Goal: Task Accomplishment & Management: Complete application form

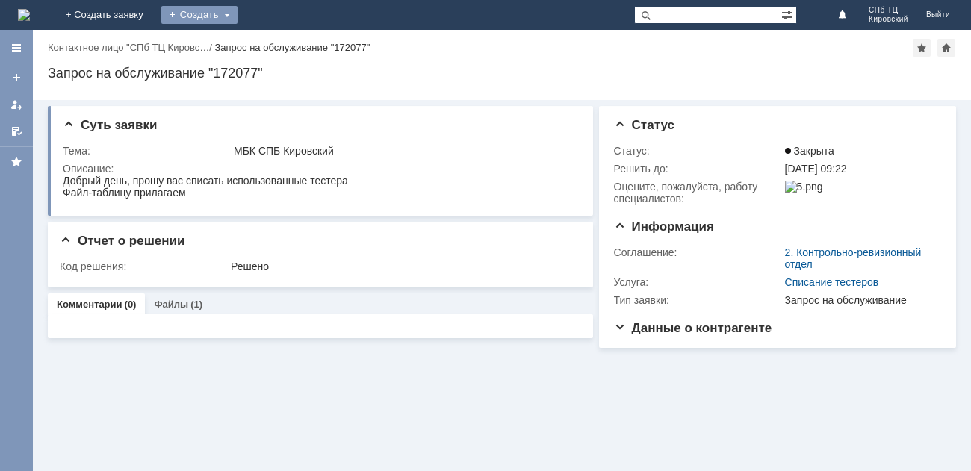
click at [238, 12] on div "Создать" at bounding box center [199, 15] width 76 height 18
click at [278, 40] on link "Заявка" at bounding box center [221, 45] width 114 height 18
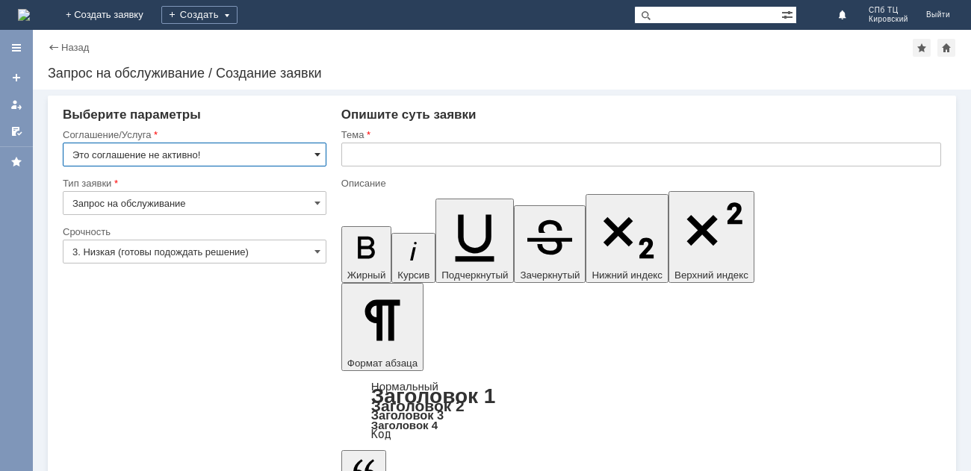
click at [318, 150] on span at bounding box center [318, 155] width 6 height 12
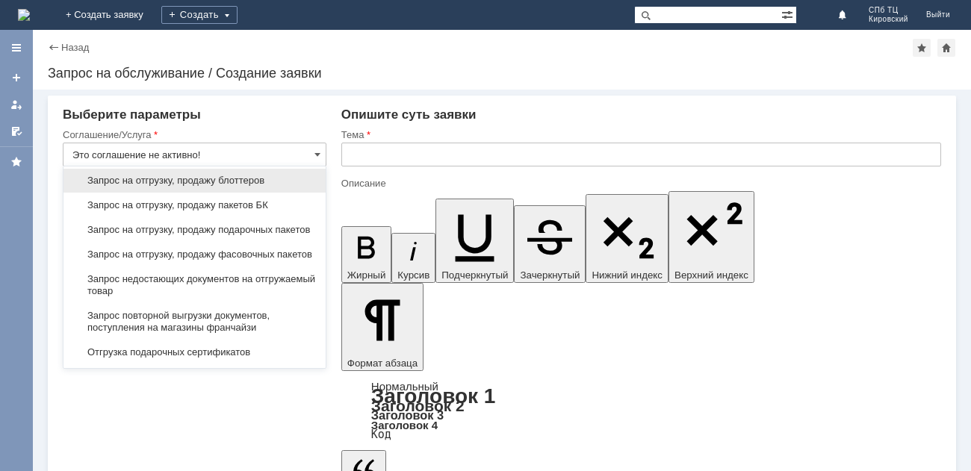
scroll to position [522, 0]
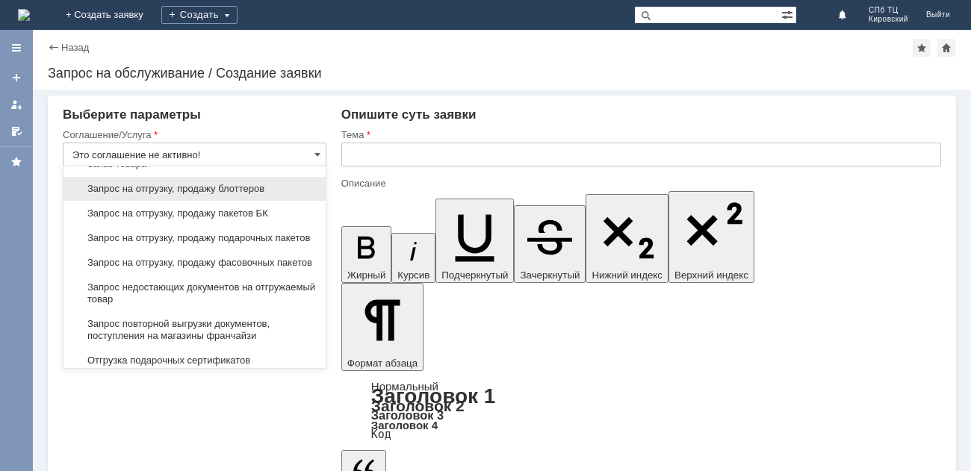
click at [188, 195] on span "Запрос на отгрузку, продажу блоттеров" at bounding box center [194, 189] width 244 height 12
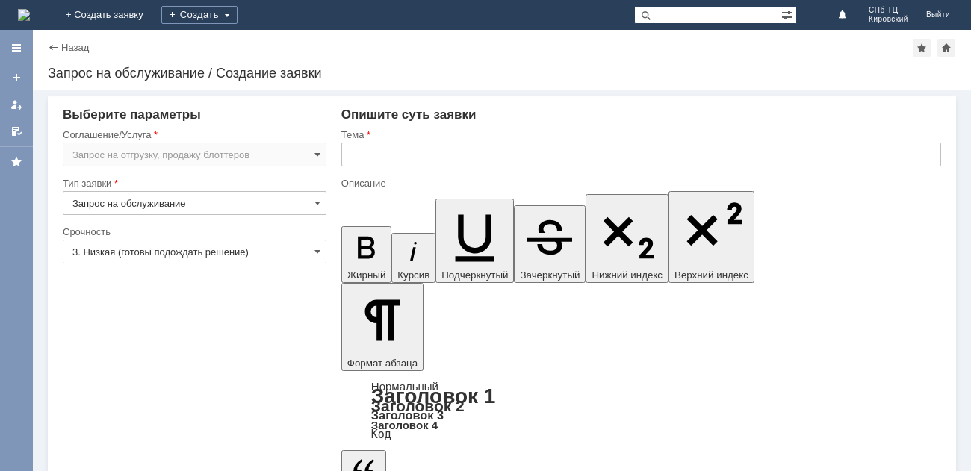
type input "Запрос на отгрузку, продажу блоттеров"
click at [322, 250] on input "3. Низкая (готовы подождать решение)" at bounding box center [195, 252] width 264 height 24
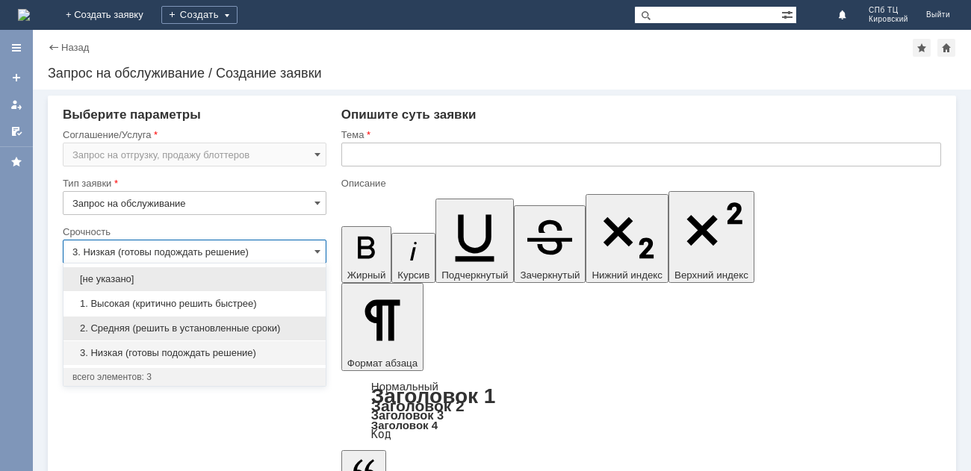
click at [218, 326] on span "2. Средняя (решить в установленные сроки)" at bounding box center [194, 329] width 244 height 12
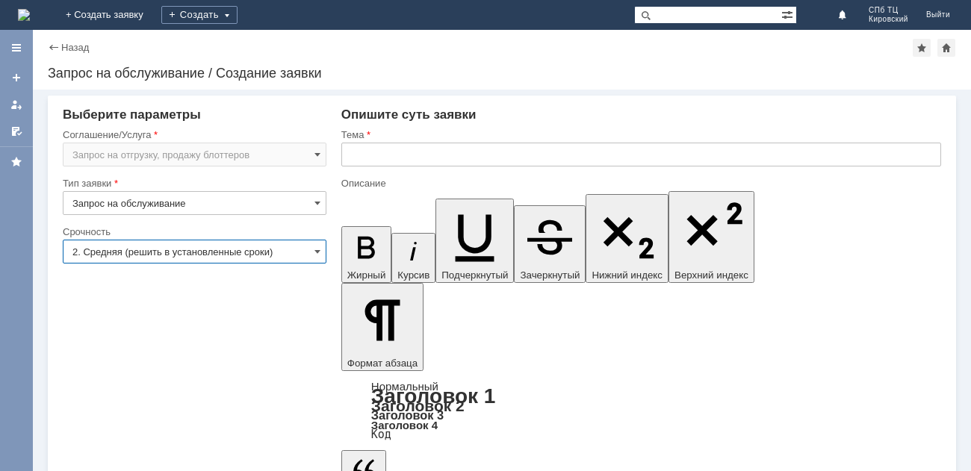
type input "2. Средняя (решить в установленные сроки)"
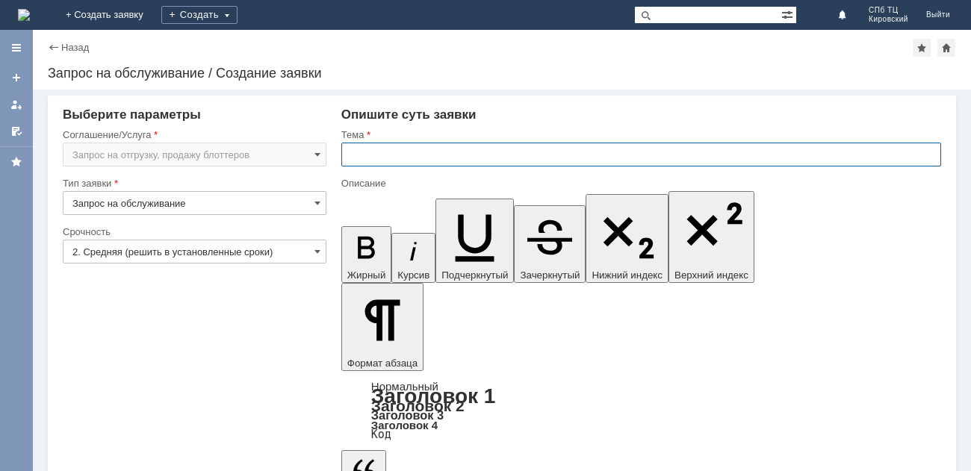
click at [374, 160] on input "text" at bounding box center [641, 155] width 600 height 24
type input "МБК СПБ КИРОВСКИЙ"
